Goal: Transaction & Acquisition: Purchase product/service

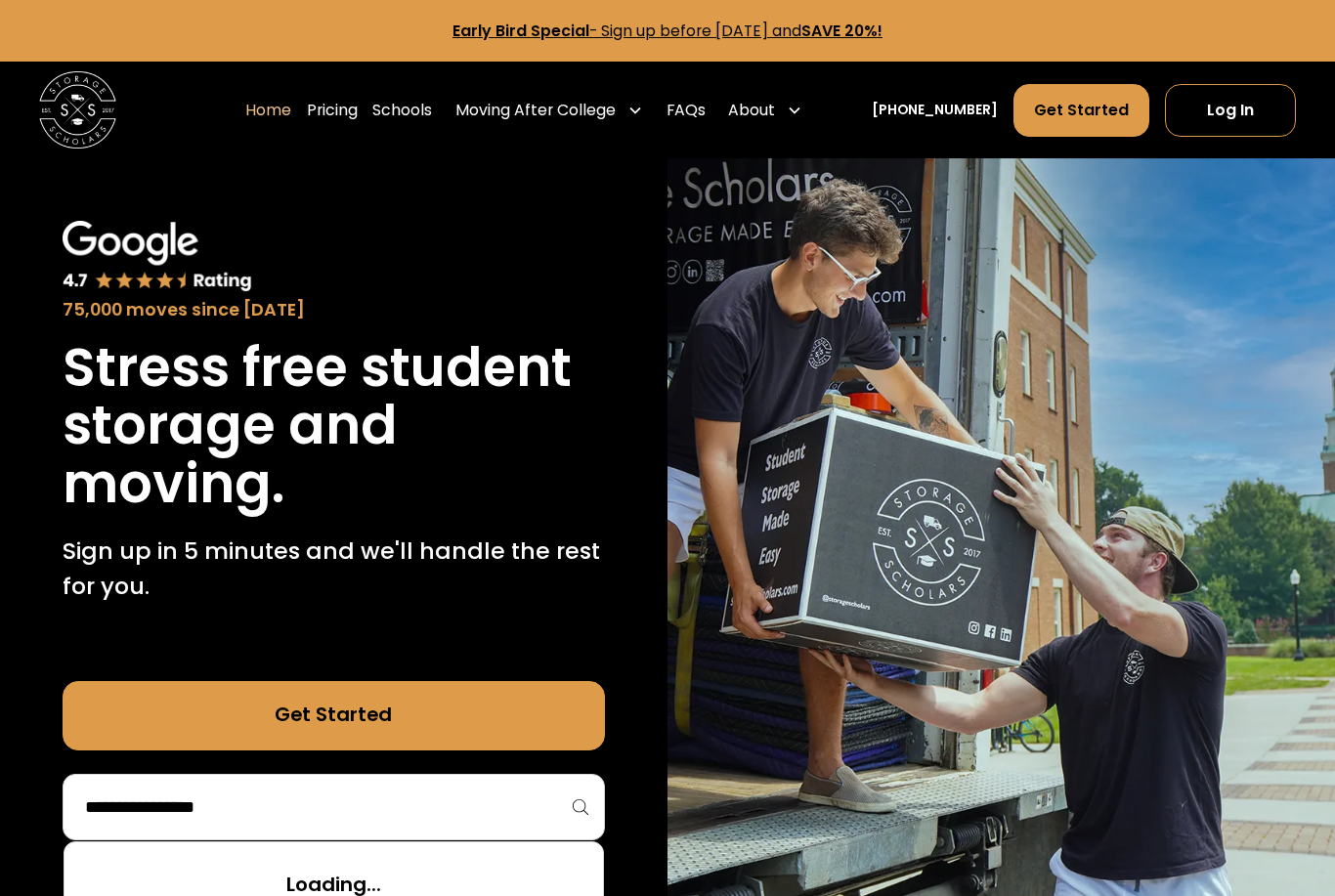
click at [404, 802] on input "search" at bounding box center [334, 806] width 501 height 33
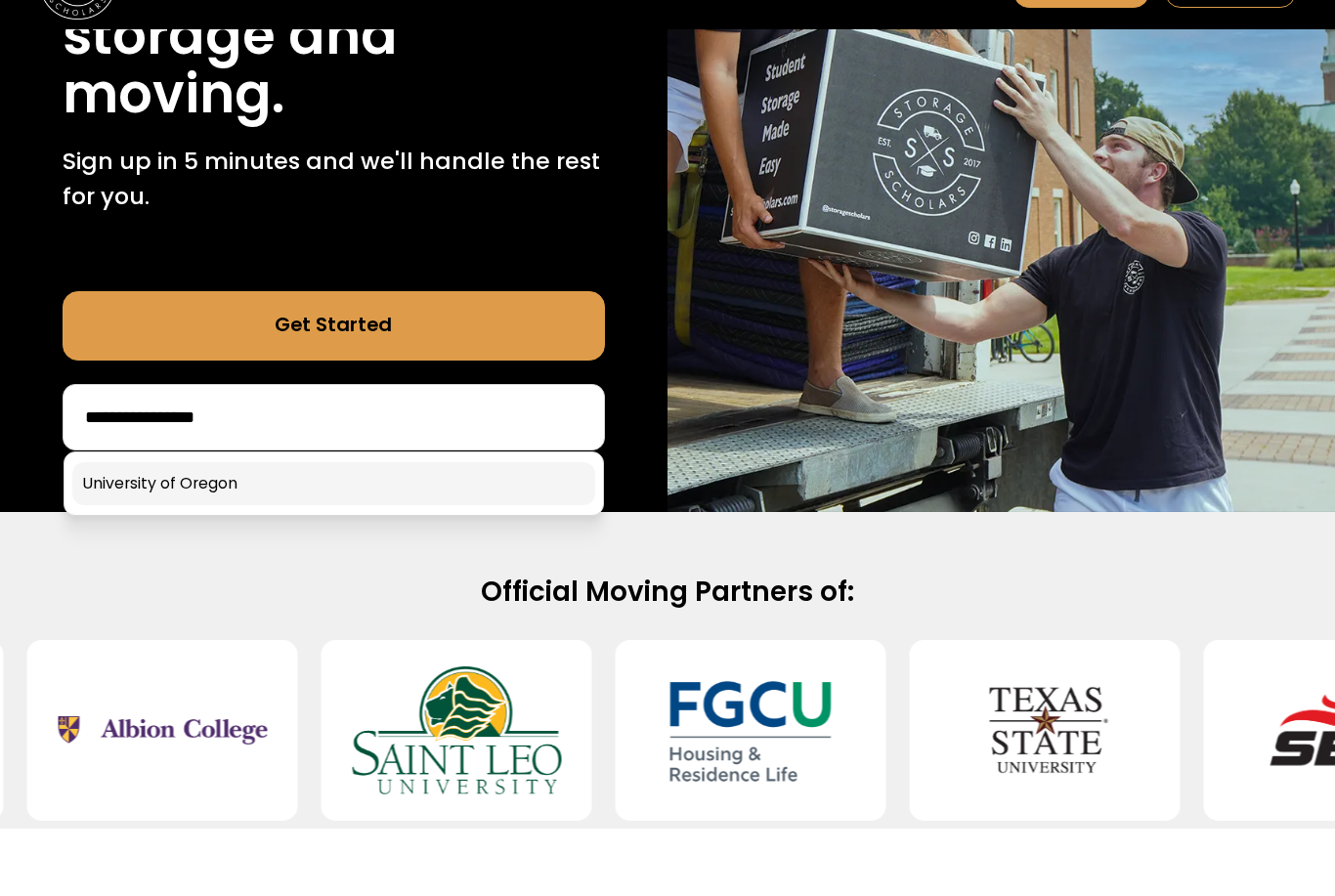
type input "**********"
click at [223, 529] on link at bounding box center [334, 550] width 523 height 43
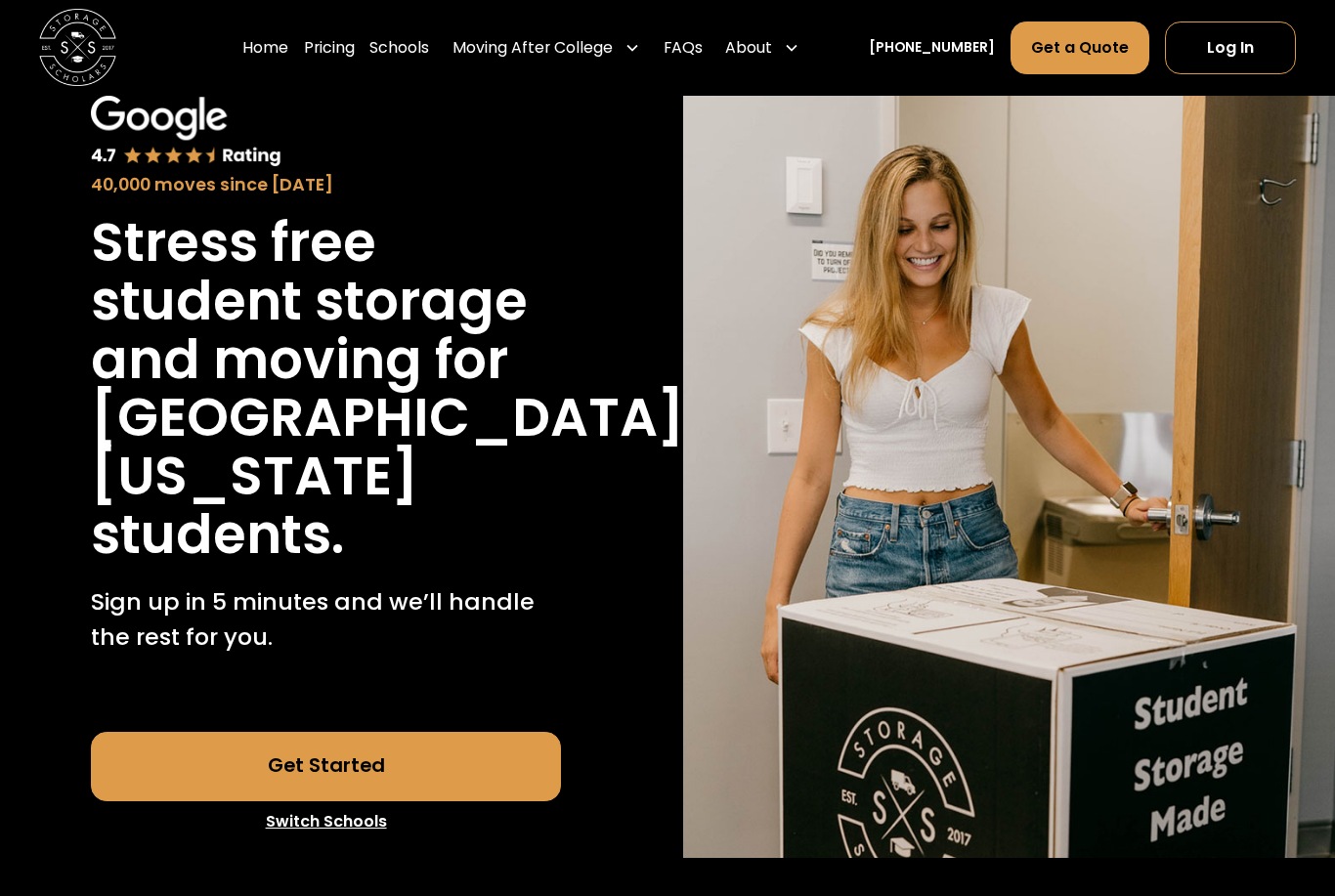
scroll to position [109, 0]
click at [0, 0] on html "Early Bird Special - Sign up before November 15th, 2025 and SAVE 20%! Home Pric…" at bounding box center [667, 338] width 1335 height 896
click at [333, 764] on link "Get Started" at bounding box center [326, 766] width 468 height 69
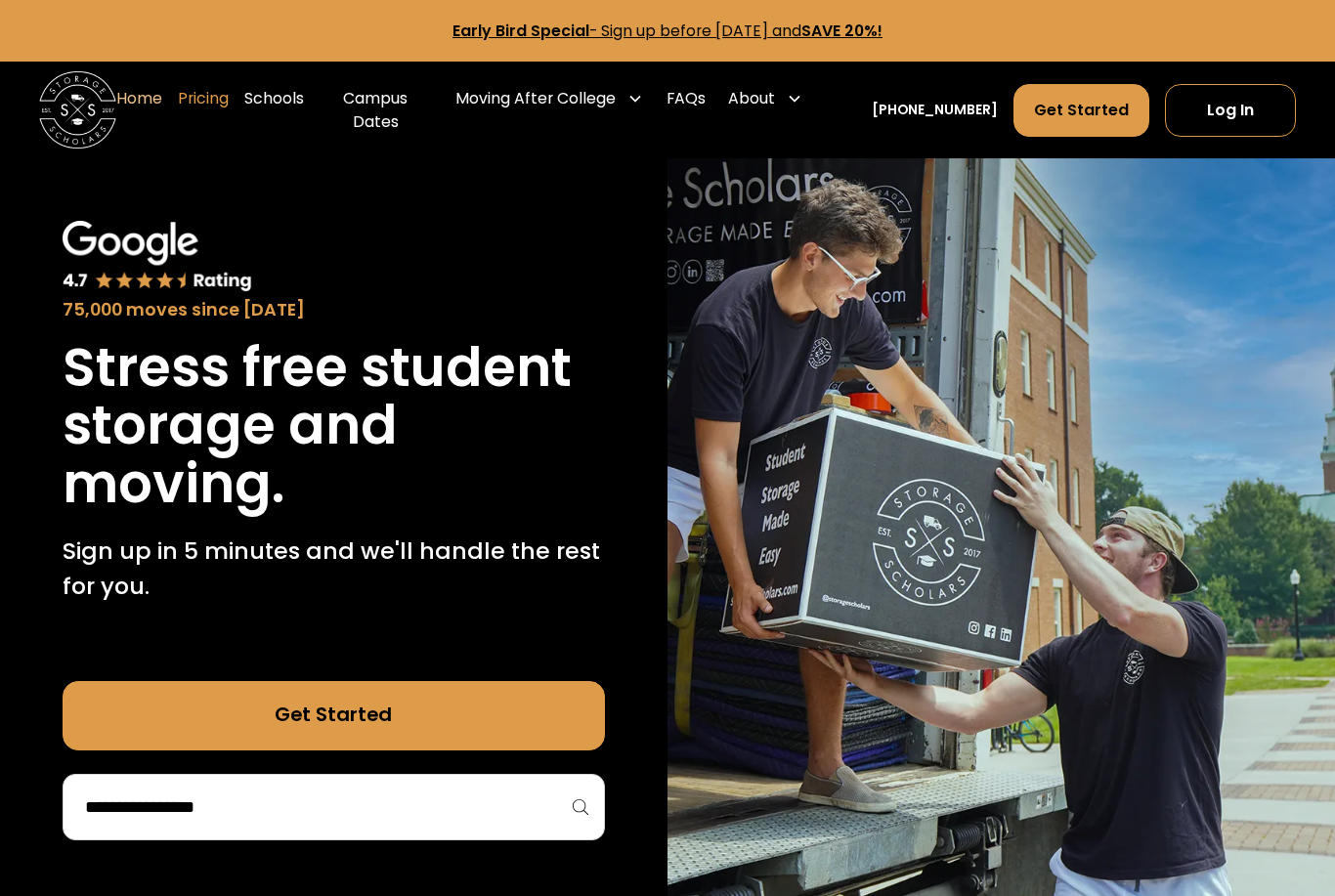
click at [228, 104] on link "Pricing" at bounding box center [202, 110] width 51 height 77
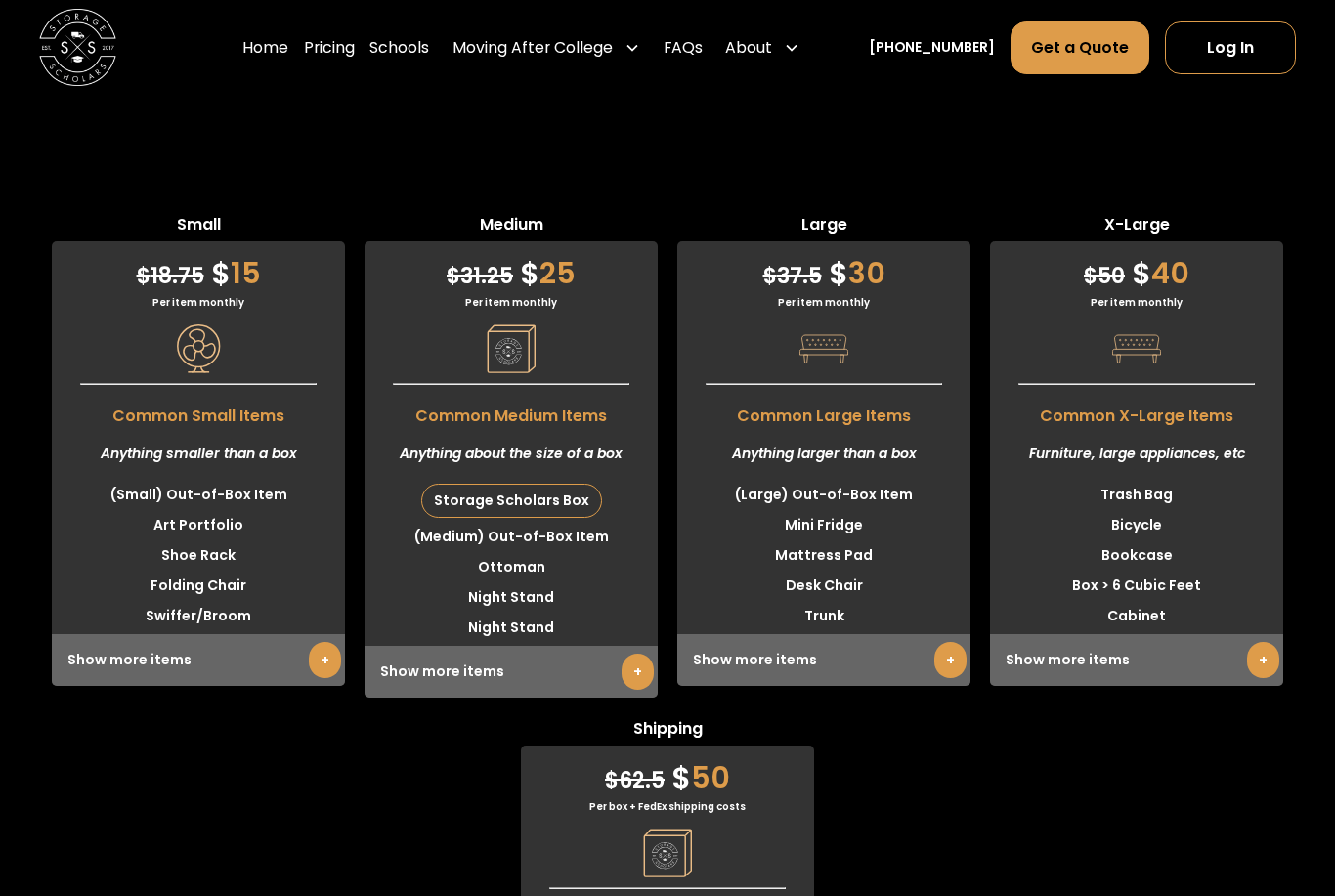
scroll to position [4891, 0]
